Goal: Check status: Check status

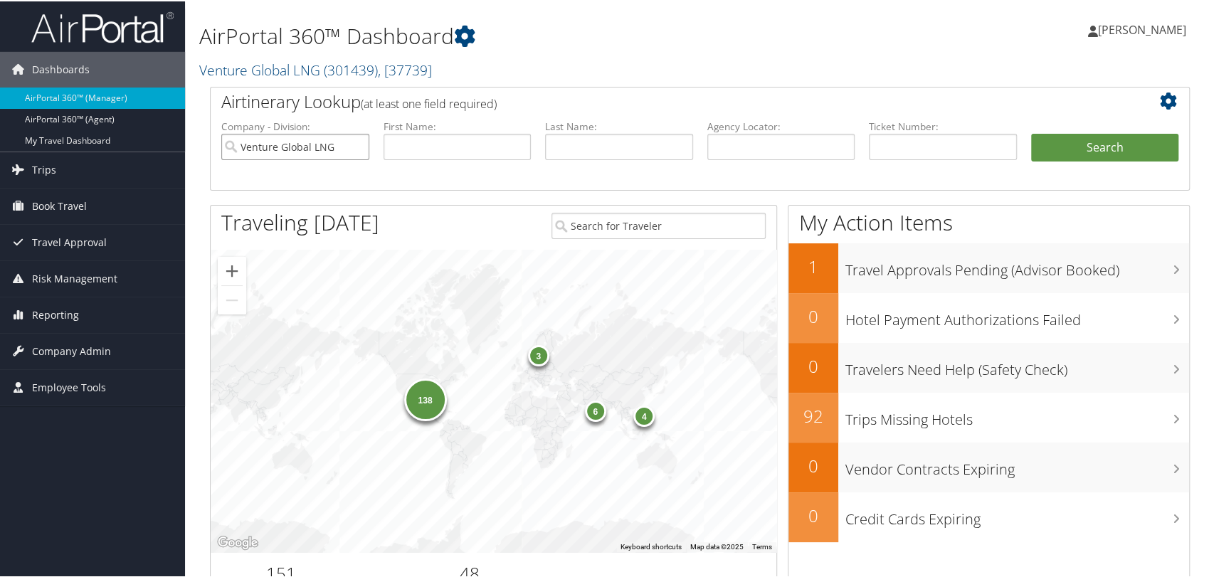
click at [356, 143] on input "Venture Global LNG" at bounding box center [295, 145] width 148 height 26
click at [749, 144] on input "text" at bounding box center [781, 145] width 148 height 26
paste input "DQ9YJS"
type input "DQ9YJS"
click at [1031, 132] on button "Search" at bounding box center [1105, 146] width 148 height 28
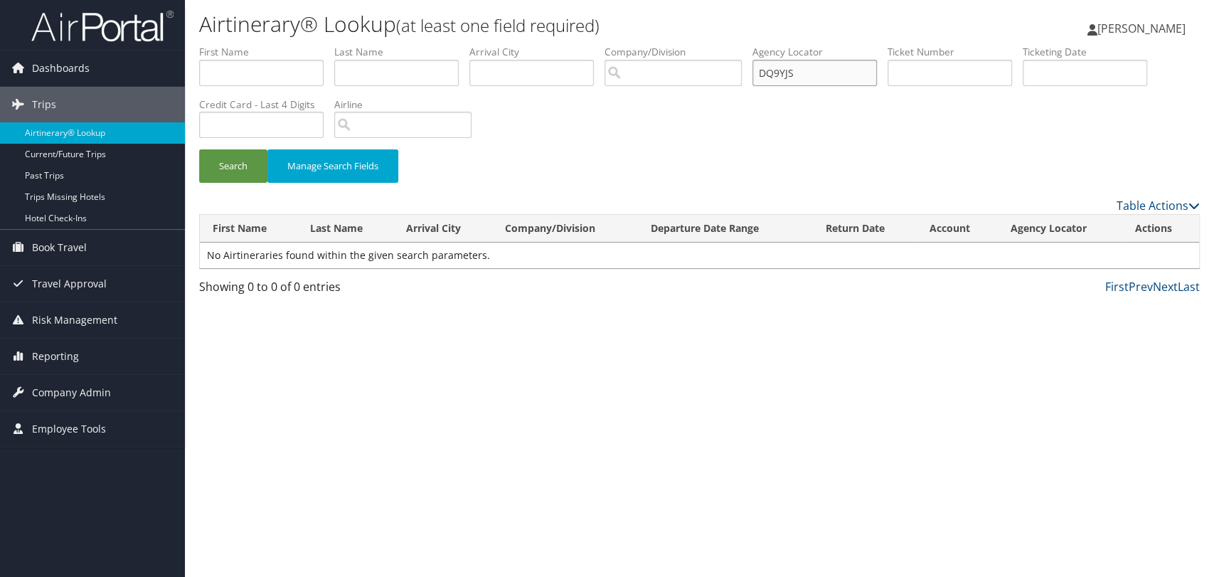
click at [773, 73] on input "DQ9YJS" at bounding box center [815, 73] width 124 height 26
type input "DQ9YJS"
click at [199, 149] on button "Search" at bounding box center [233, 165] width 68 height 33
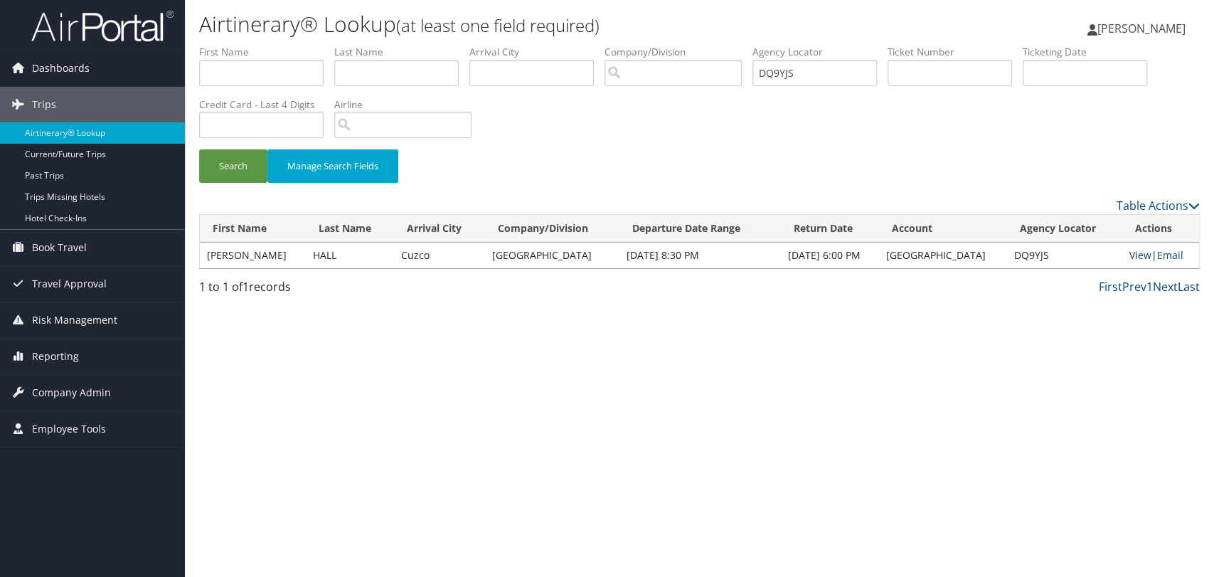
click at [1134, 255] on link "View" at bounding box center [1141, 255] width 22 height 14
click at [778, 75] on input "DQ9YJS" at bounding box center [815, 73] width 124 height 26
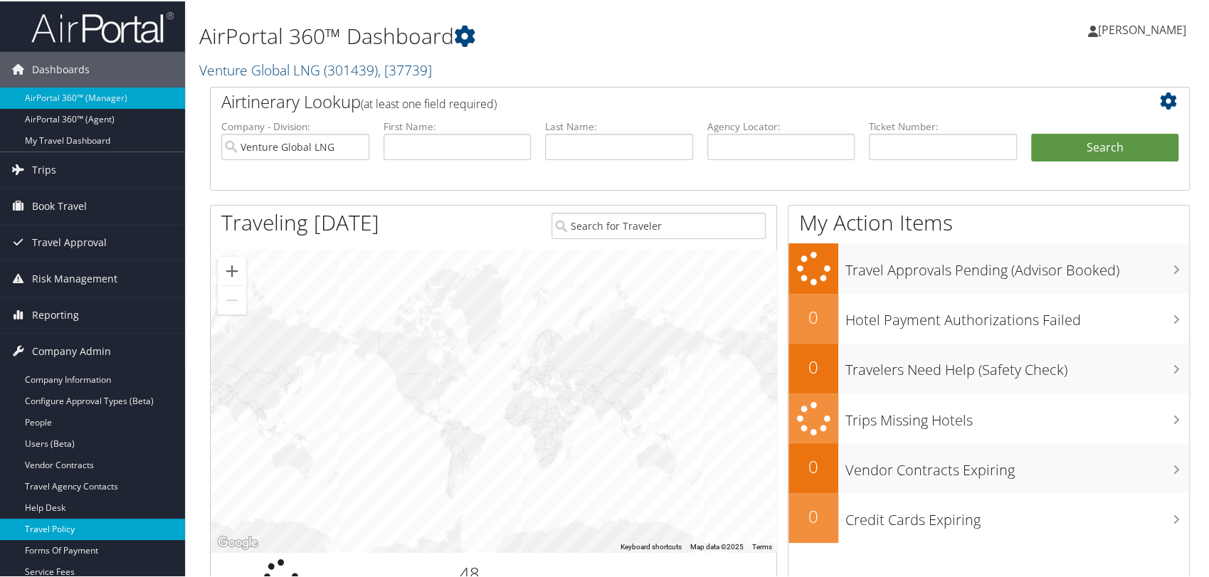
click at [63, 525] on link "Travel Policy" at bounding box center [92, 527] width 185 height 21
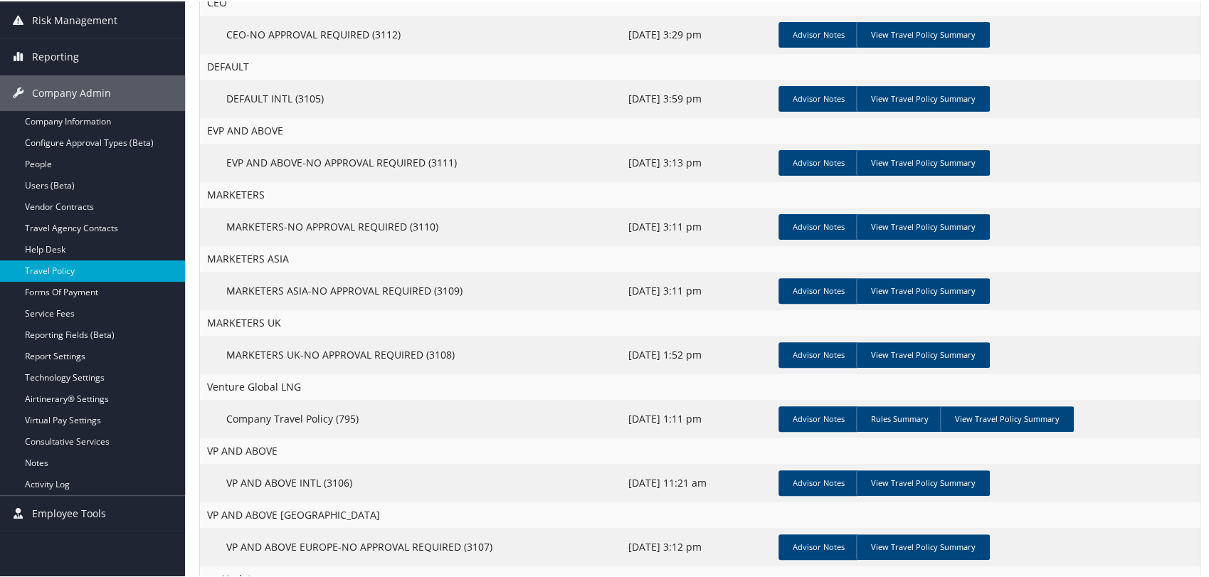
scroll to position [237, 0]
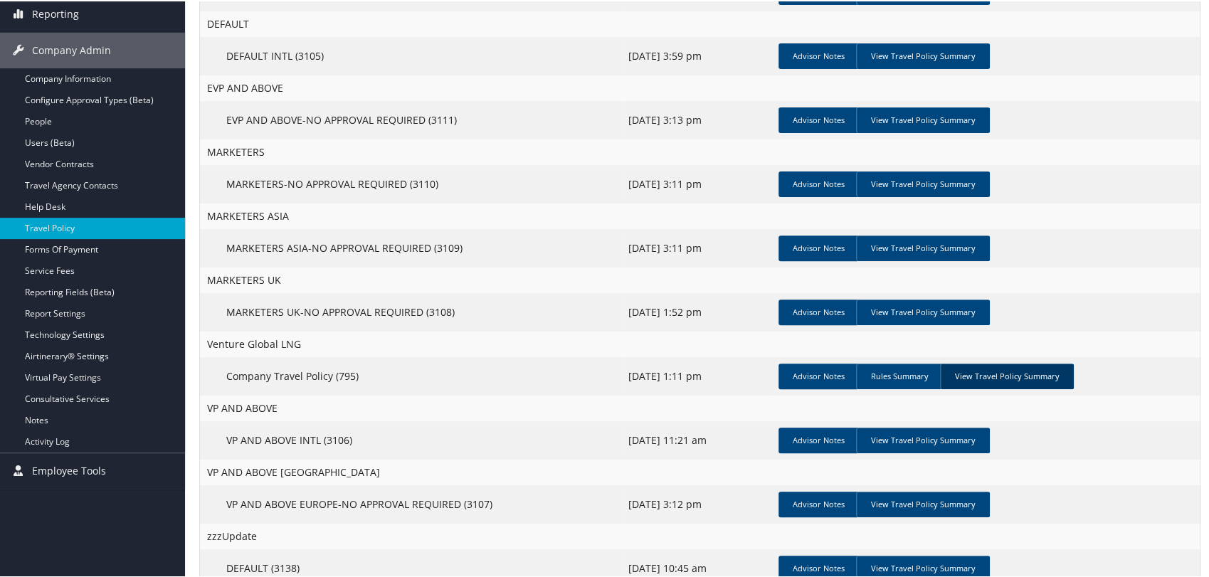
click at [1004, 374] on link "View Travel Policy Summary" at bounding box center [1007, 375] width 134 height 26
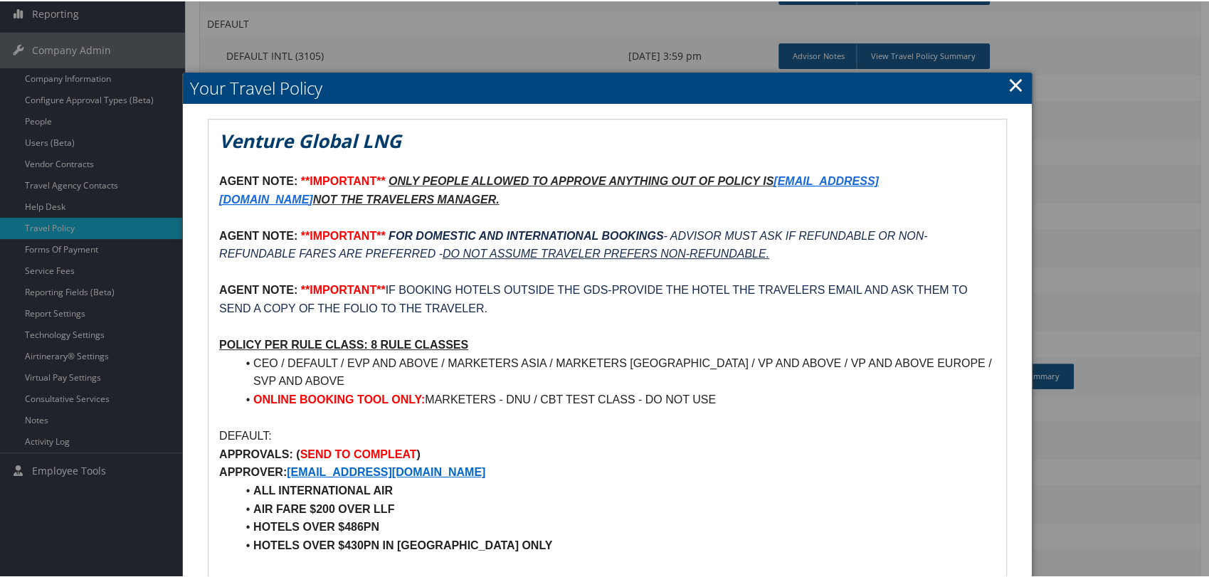
click at [1010, 81] on link "×" at bounding box center [1015, 83] width 16 height 28
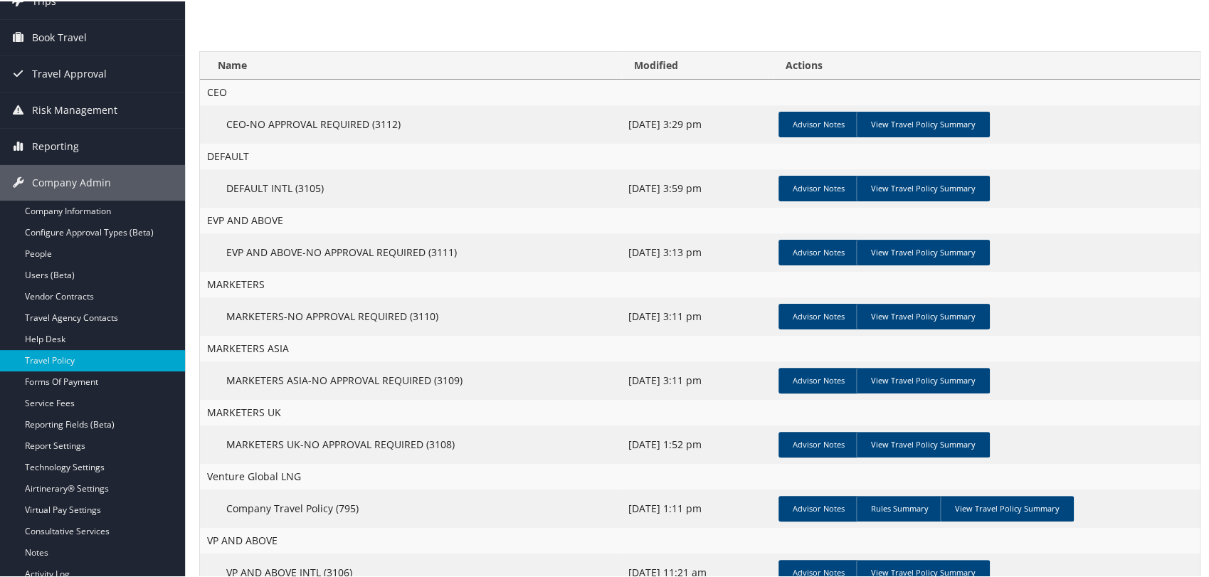
scroll to position [0, 0]
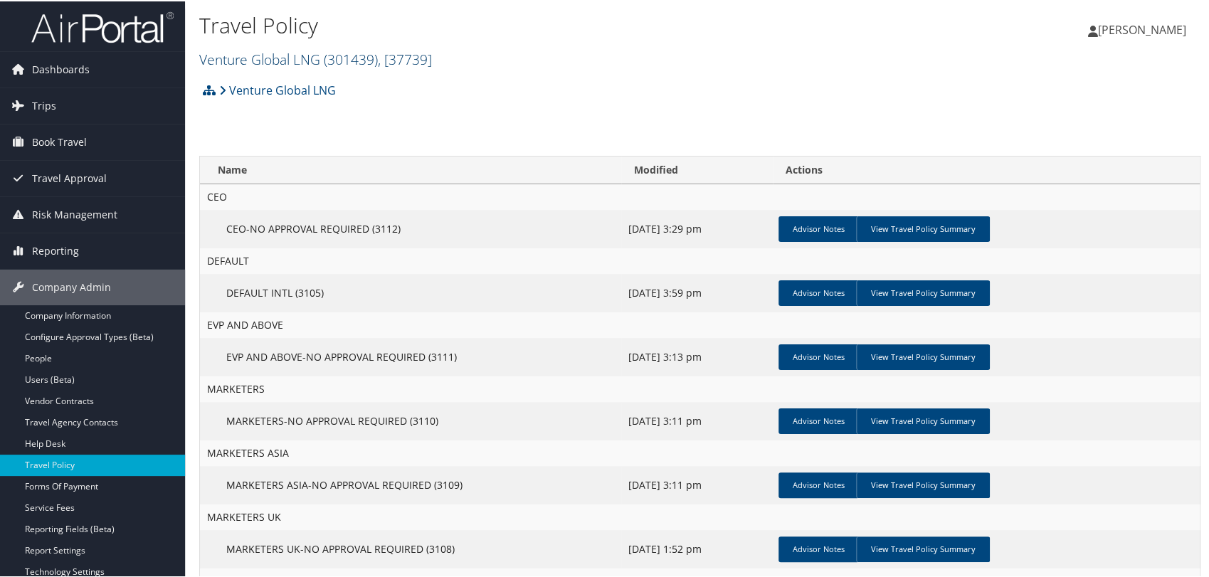
click at [325, 58] on span "( 301439 )" at bounding box center [351, 57] width 54 height 19
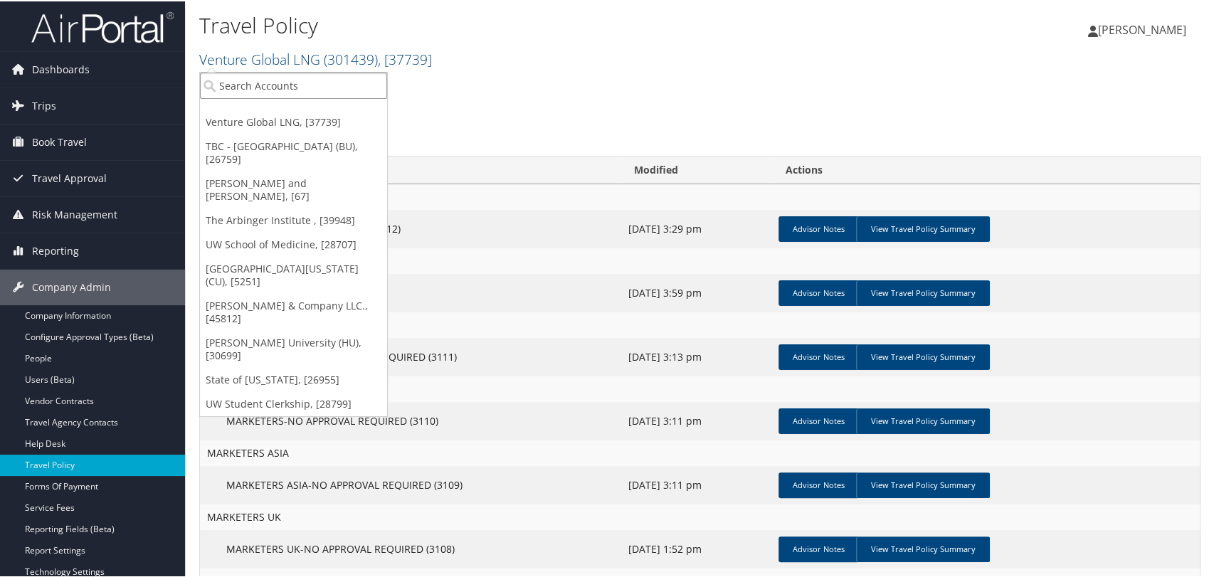
click at [312, 83] on input "search" at bounding box center [293, 84] width 187 height 26
type input "[GEOGRAPHIC_DATA]"
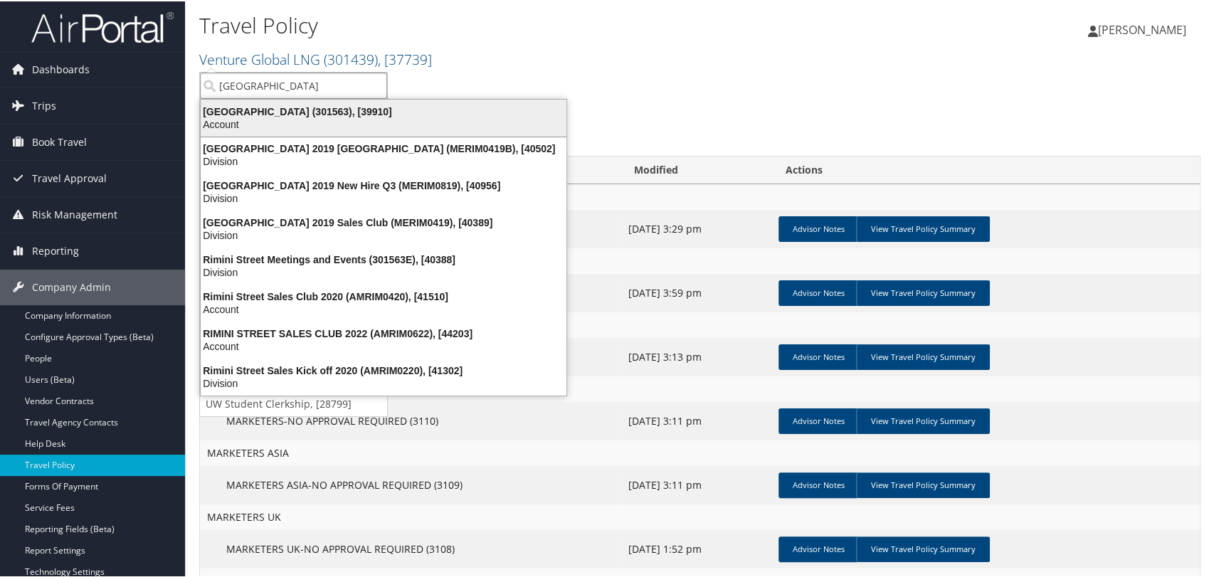
click at [286, 115] on div "[GEOGRAPHIC_DATA] (301563), [39910]" at bounding box center [383, 110] width 383 height 13
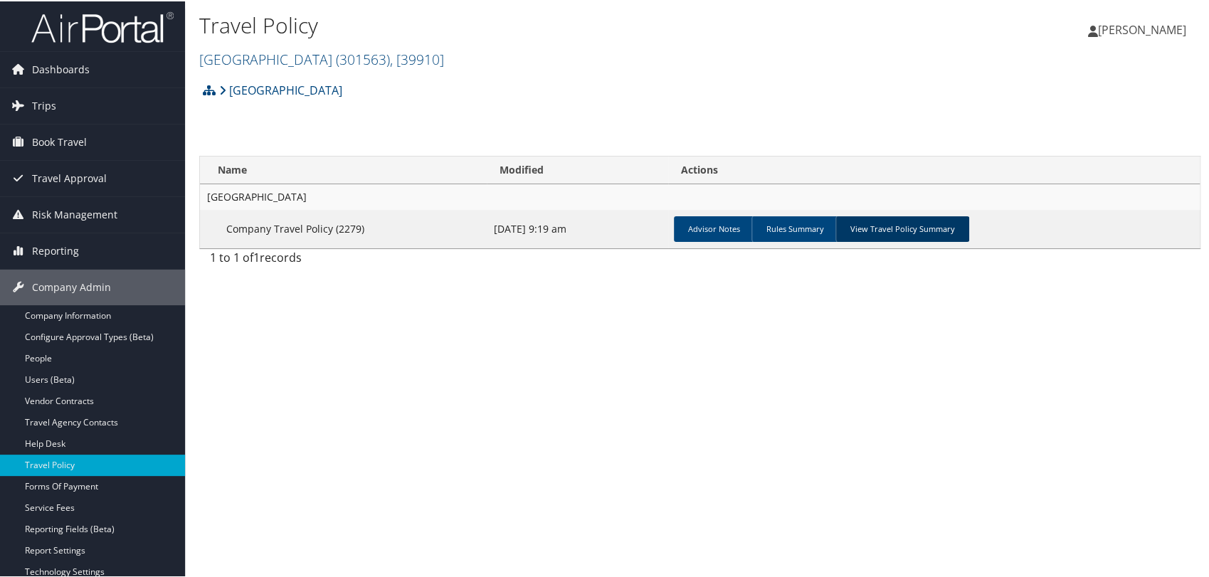
click at [901, 235] on link "View Travel Policy Summary" at bounding box center [902, 228] width 134 height 26
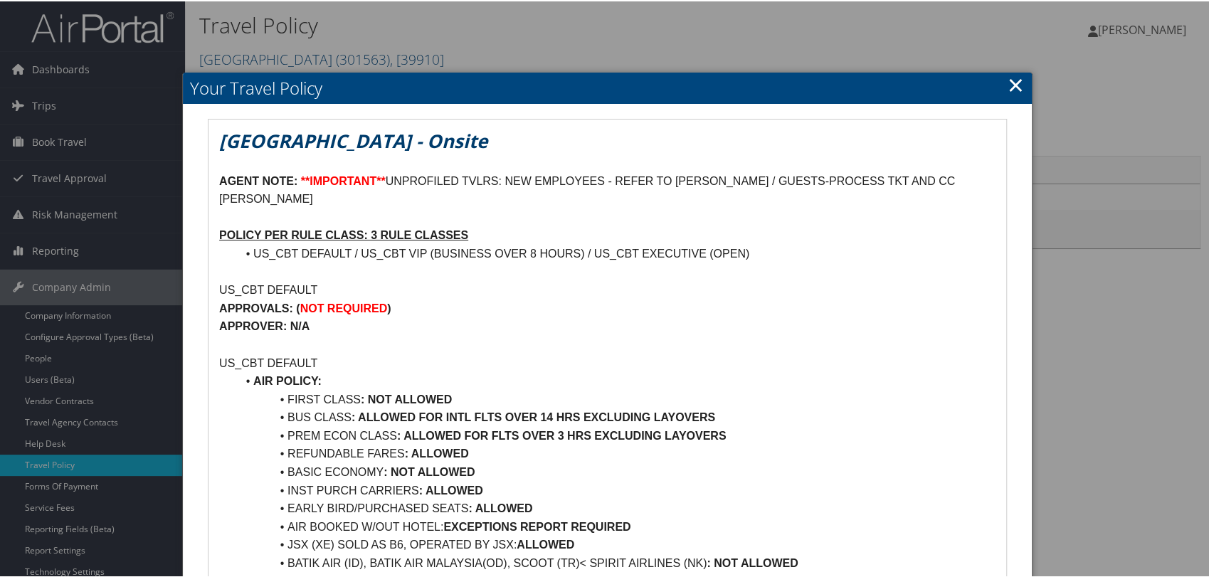
drag, startPoint x: 1007, startPoint y: 83, endPoint x: 865, endPoint y: 54, distance: 145.2
click at [1007, 83] on link "×" at bounding box center [1015, 83] width 16 height 28
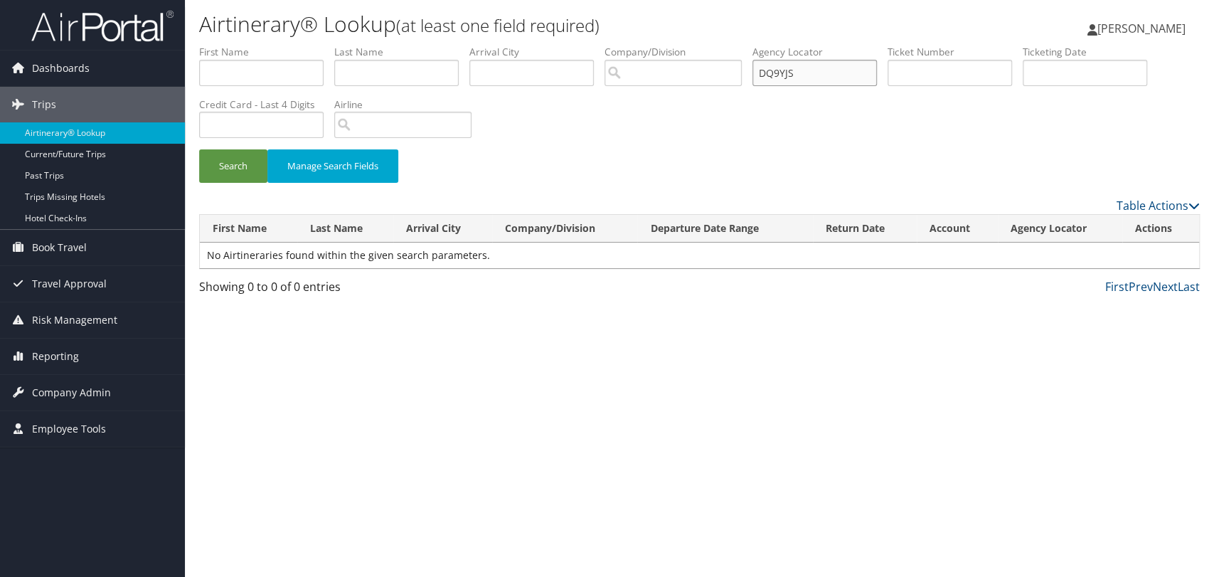
click at [775, 71] on input "DQ9YJS" at bounding box center [815, 73] width 124 height 26
click at [769, 76] on input "DQ9YJS" at bounding box center [815, 73] width 124 height 26
type input "DQ9YJS"
click at [199, 149] on button "Search" at bounding box center [233, 165] width 68 height 33
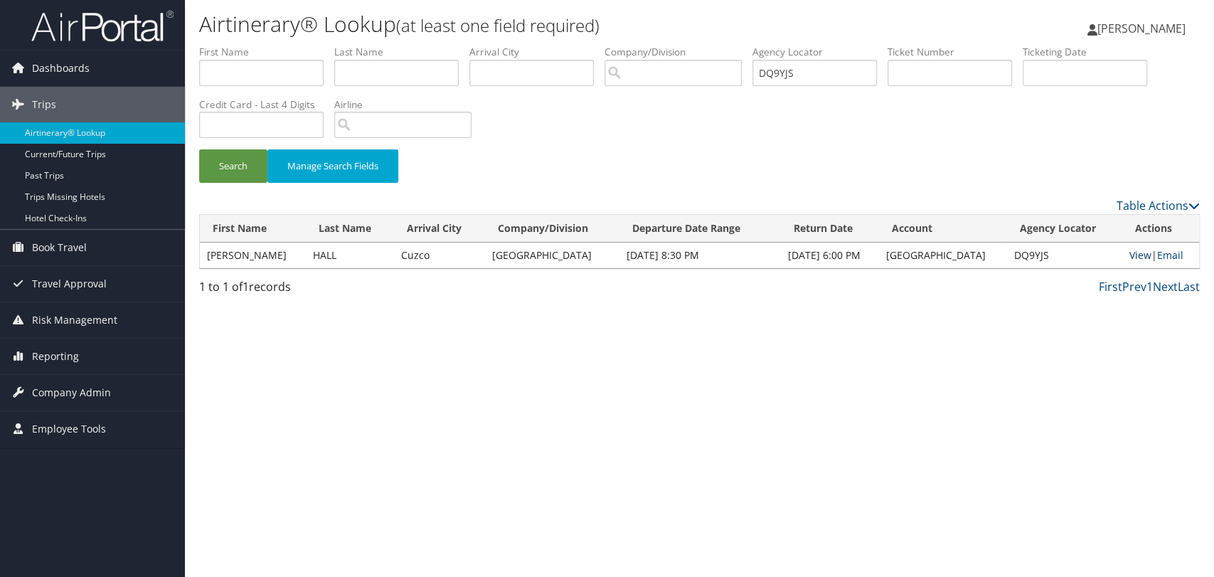
click at [1133, 250] on link "View" at bounding box center [1141, 255] width 22 height 14
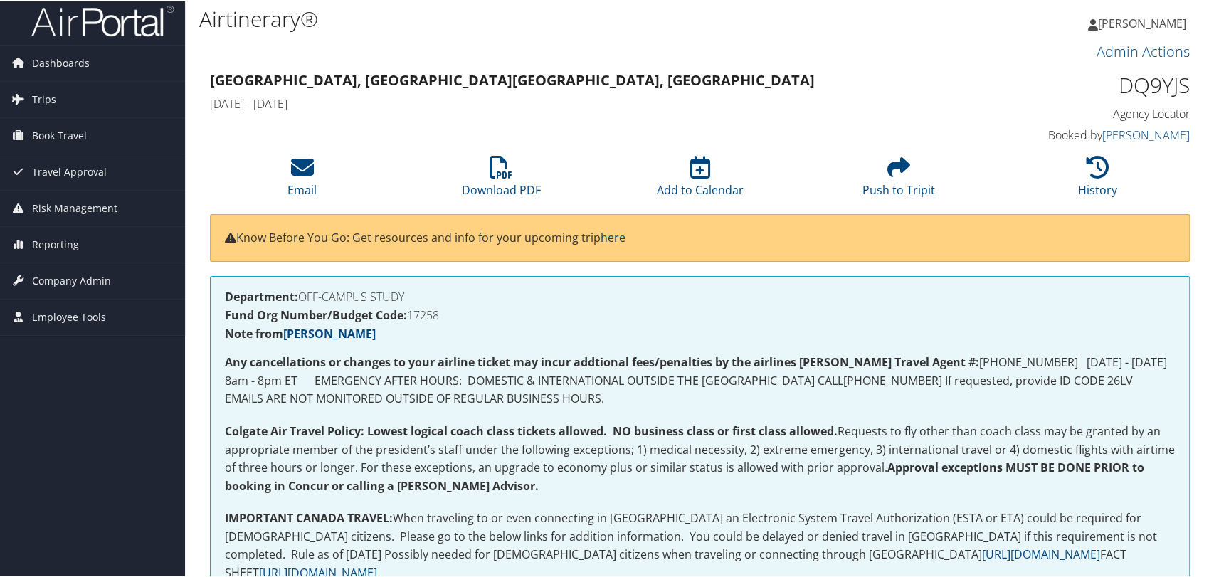
scroll to position [395, 0]
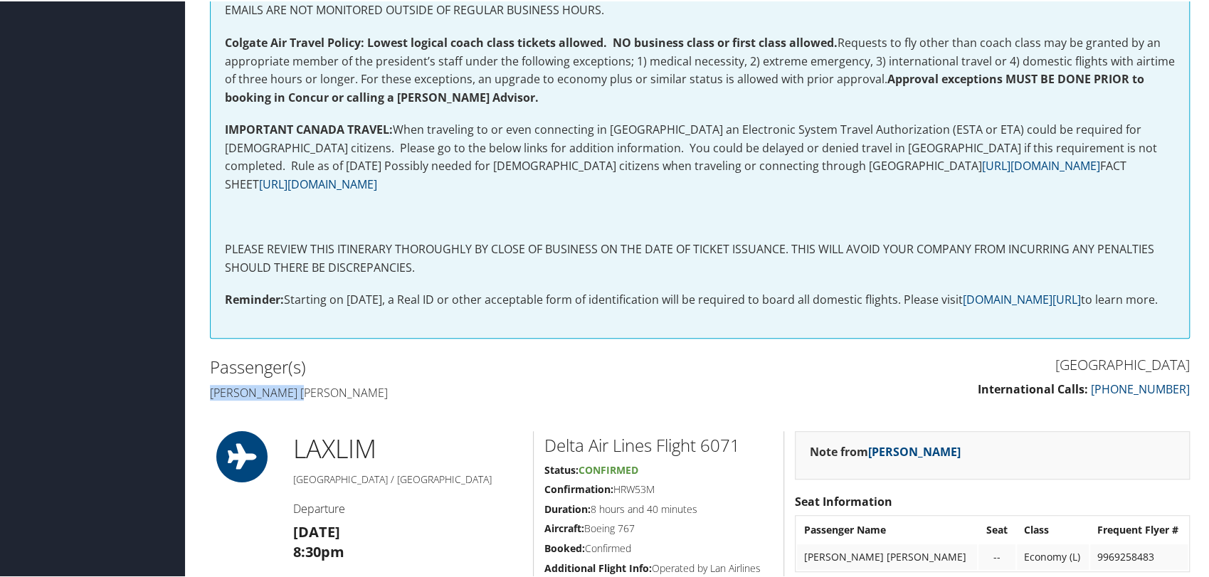
drag, startPoint x: 318, startPoint y: 410, endPoint x: 211, endPoint y: 410, distance: 107.4
click at [211, 399] on h4 "Wyatt dean Hall" at bounding box center [449, 391] width 479 height 16
copy h4 "Wyatt dean Hall"
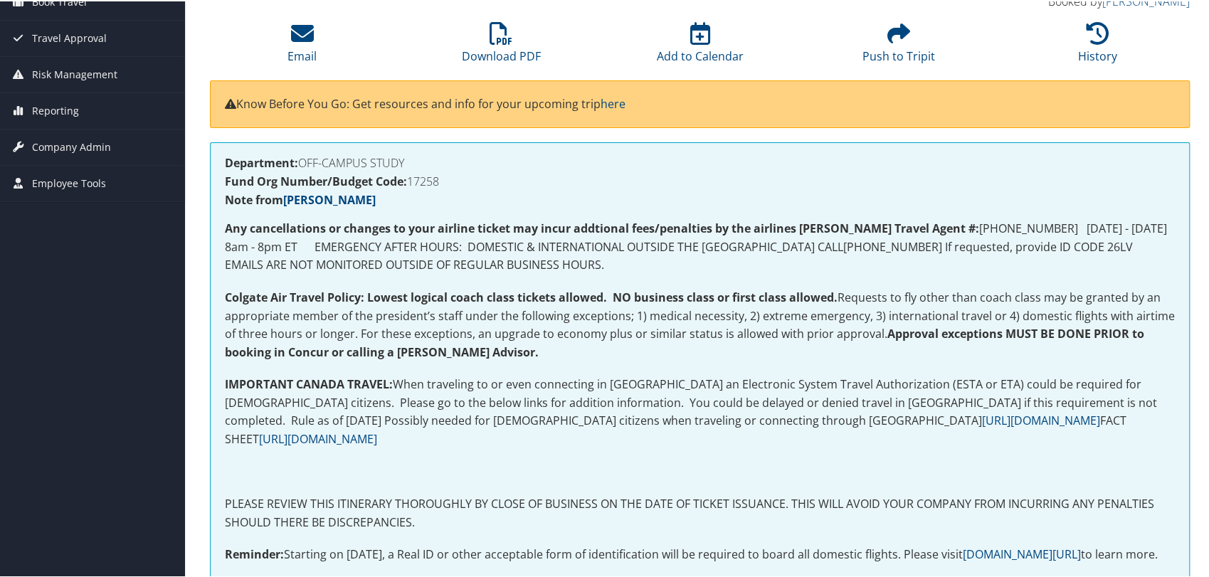
scroll to position [0, 0]
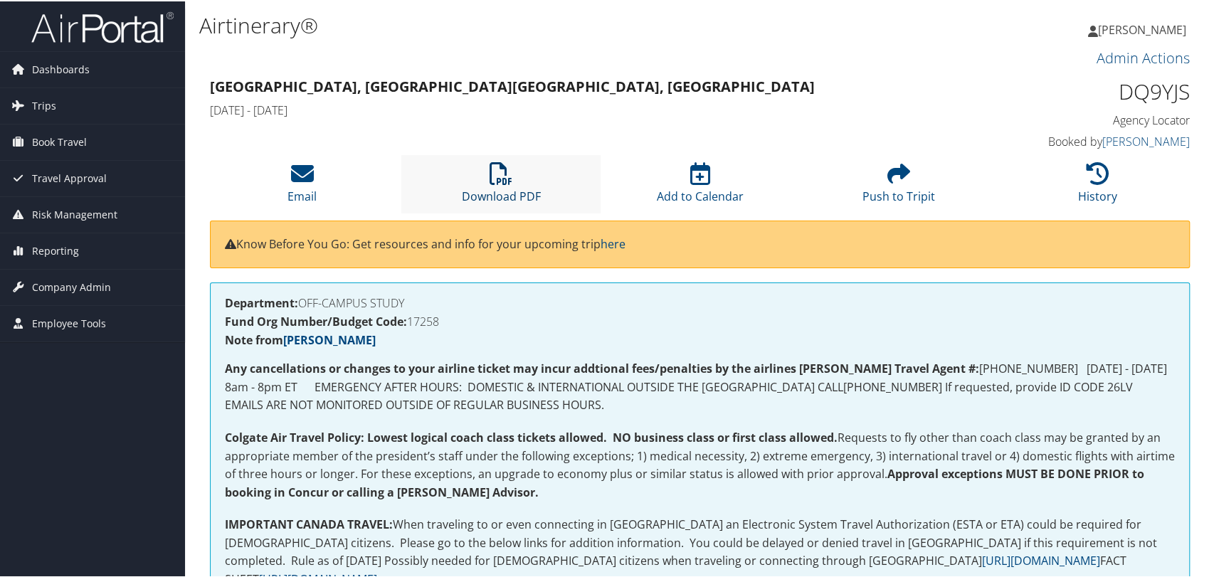
click at [495, 172] on icon at bounding box center [500, 172] width 23 height 23
